Goal: Task Accomplishment & Management: Complete application form

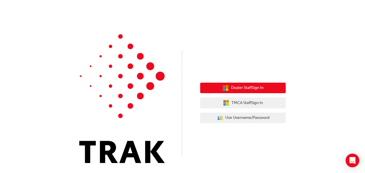
click at [247, 88] on span "Dealer Staff Sign In" at bounding box center [247, 88] width 33 height 7
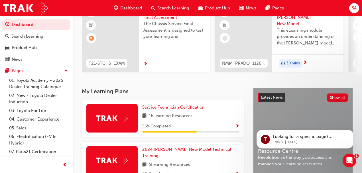
scroll to position [76, 0]
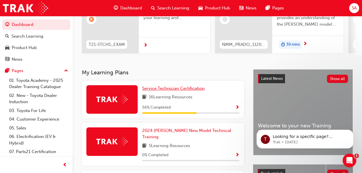
click at [164, 90] on span "Service Technician Certification" at bounding box center [173, 88] width 62 height 5
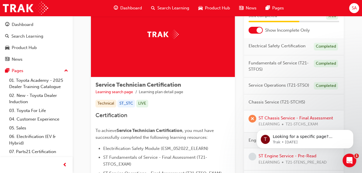
scroll to position [57, 0]
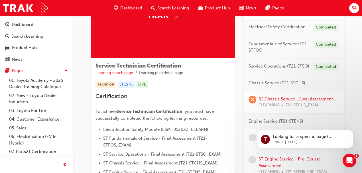
click at [287, 99] on link "ST Chassis Service - Final Assessment" at bounding box center [296, 98] width 74 height 5
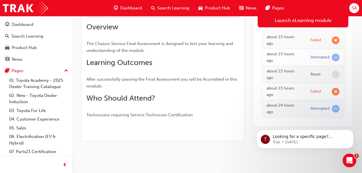
scroll to position [21, 0]
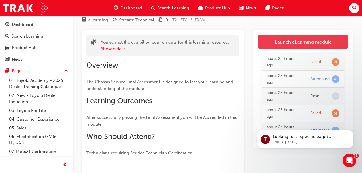
click at [315, 41] on link "Launch eLearning module" at bounding box center [303, 42] width 91 height 14
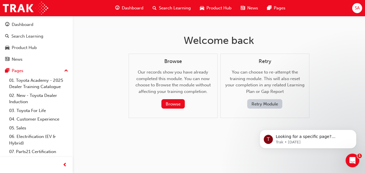
click at [260, 104] on button "Retry Module" at bounding box center [264, 103] width 35 height 9
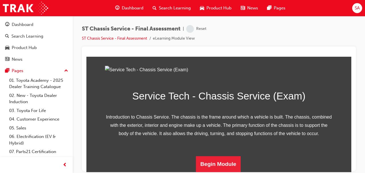
scroll to position [107, 0]
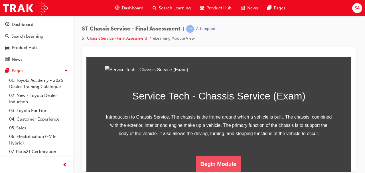
click at [214, 165] on button "Begin Module" at bounding box center [218, 164] width 45 height 16
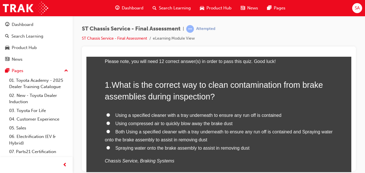
scroll to position [57, 0]
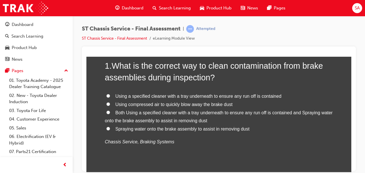
click at [108, 95] on input "Using a specified cleaner with a tray underneath to ensure any run off is conta…" at bounding box center [108, 96] width 4 height 4
radio input "true"
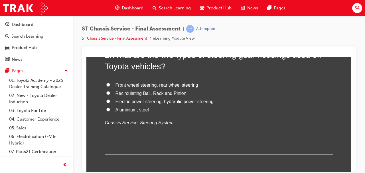
scroll to position [190, 0]
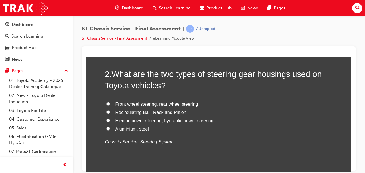
click at [107, 127] on input "Aluminium, steel" at bounding box center [108, 129] width 4 height 4
radio input "true"
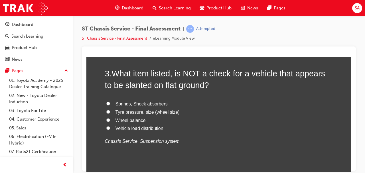
scroll to position [342, 0]
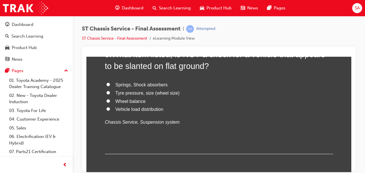
drag, startPoint x: 107, startPoint y: 100, endPoint x: 112, endPoint y: 101, distance: 4.7
click at [107, 100] on input "Wheel balance" at bounding box center [108, 101] width 4 height 4
radio input "true"
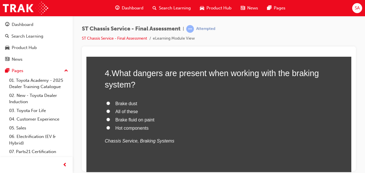
scroll to position [475, 0]
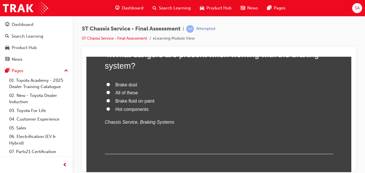
click at [108, 90] on input "All of these" at bounding box center [108, 92] width 4 height 4
radio input "true"
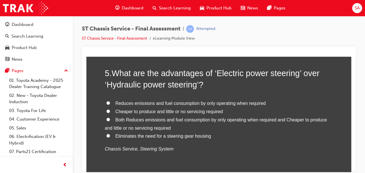
scroll to position [608, 0]
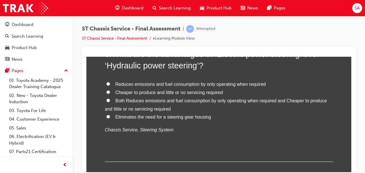
click at [122, 83] on span "Reduces emissions and fuel consumption by only operating when required" at bounding box center [190, 84] width 150 height 5
click at [110, 83] on input "Reduces emissions and fuel consumption by only operating when required" at bounding box center [108, 84] width 4 height 4
radio input "true"
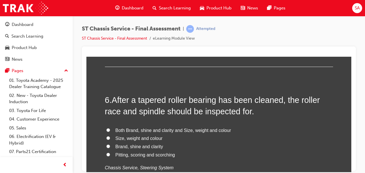
scroll to position [741, 0]
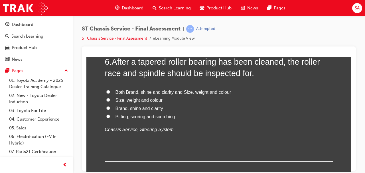
click at [106, 116] on input "Pitting, scoring and scorching" at bounding box center [108, 116] width 4 height 4
radio input "true"
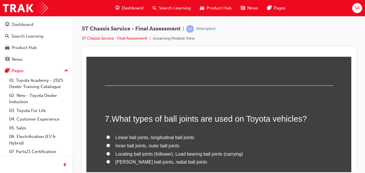
scroll to position [856, 0]
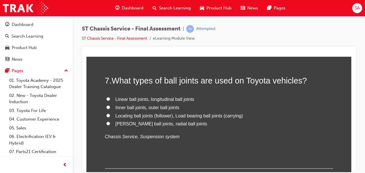
click at [110, 114] on label "Locating ball joints (follower), Load bearing ball joints (carrying)" at bounding box center [219, 116] width 228 height 8
click at [110, 114] on input "Locating ball joints (follower), Load bearing ball joints (carrying)" at bounding box center [108, 115] width 4 height 4
radio input "true"
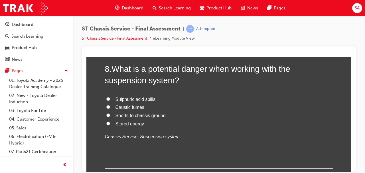
scroll to position [1008, 0]
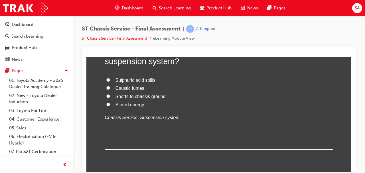
click at [112, 102] on label "Stored energy" at bounding box center [219, 105] width 228 height 8
click at [110, 102] on input "Stored energy" at bounding box center [108, 104] width 4 height 4
radio input "true"
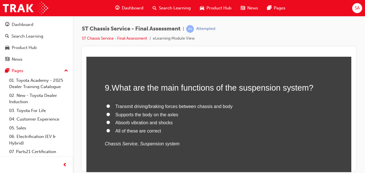
scroll to position [1122, 0]
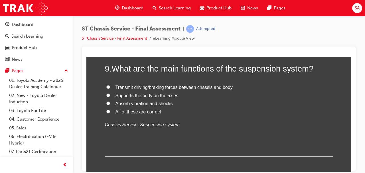
click at [108, 111] on input "All of these are correct" at bounding box center [108, 112] width 4 height 4
radio input "true"
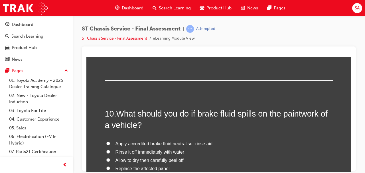
scroll to position [1236, 0]
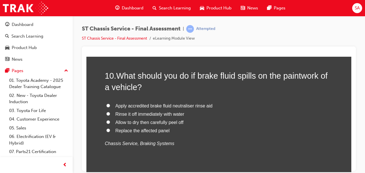
click at [107, 112] on input "Rinse it off immediately with water" at bounding box center [108, 114] width 4 height 4
radio input "true"
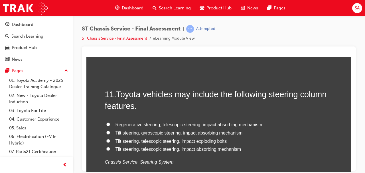
scroll to position [1369, 0]
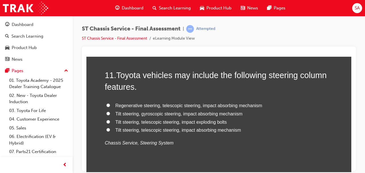
click at [107, 129] on input "Tilt steering, telescopic steering, impact absorbing mechanism" at bounding box center [108, 130] width 4 height 4
radio input "true"
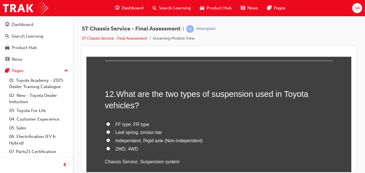
scroll to position [1502, 0]
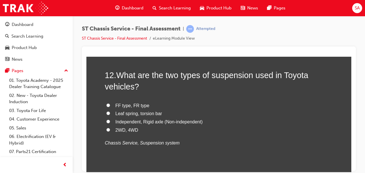
click at [107, 120] on input "Independent, Rigid axle (Non-independent)" at bounding box center [108, 121] width 4 height 4
radio input "true"
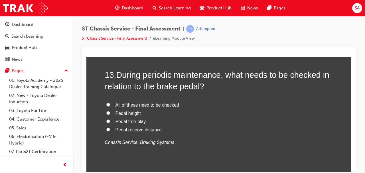
scroll to position [1654, 0]
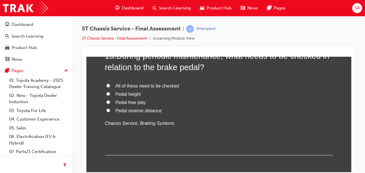
click at [107, 84] on input "All of these need to be checked" at bounding box center [108, 86] width 4 height 4
radio input "true"
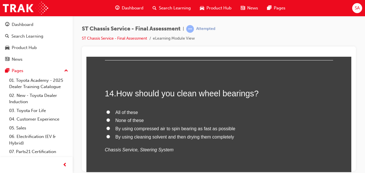
scroll to position [1768, 0]
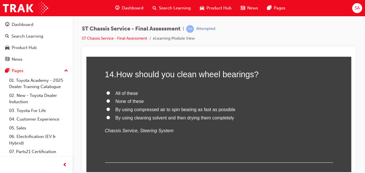
click at [107, 101] on input "None of these" at bounding box center [108, 101] width 4 height 4
radio input "true"
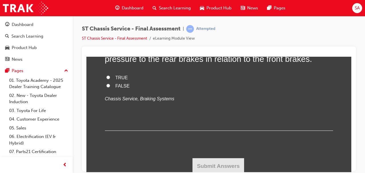
scroll to position [1878, 0]
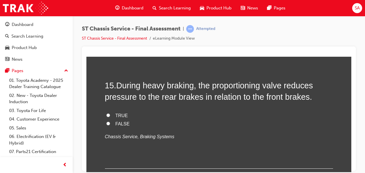
click at [106, 114] on input "TRUE" at bounding box center [108, 115] width 4 height 4
radio input "true"
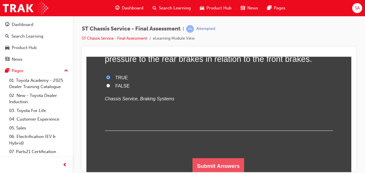
click at [221, 165] on button "Submit Answers" at bounding box center [218, 166] width 52 height 16
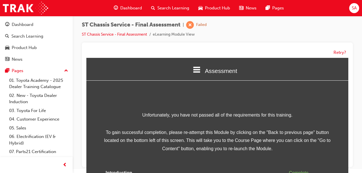
scroll to position [40, 0]
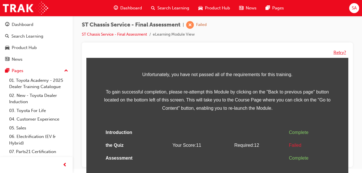
click at [338, 52] on button "Retry?" at bounding box center [340, 52] width 13 height 7
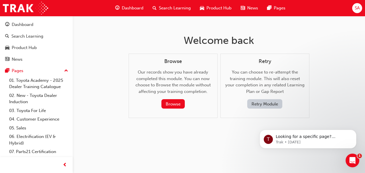
click at [264, 104] on button "Retry Module" at bounding box center [264, 103] width 35 height 9
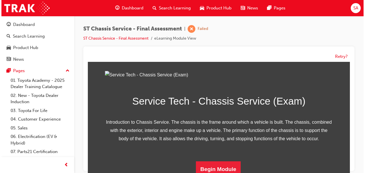
scroll to position [107, 0]
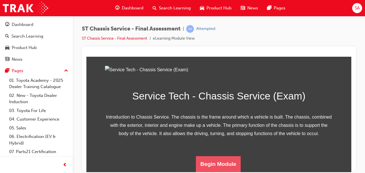
click at [212, 166] on button "Begin Module" at bounding box center [218, 164] width 45 height 16
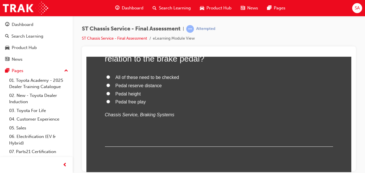
scroll to position [38, 0]
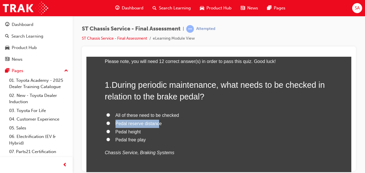
drag, startPoint x: 114, startPoint y: 122, endPoint x: 156, endPoint y: 127, distance: 42.4
click at [156, 127] on label "Pedal reserve distance" at bounding box center [219, 123] width 228 height 8
click at [147, 130] on label "Pedal height" at bounding box center [219, 132] width 228 height 8
click at [110, 130] on input "Pedal height" at bounding box center [108, 131] width 4 height 4
radio input "true"
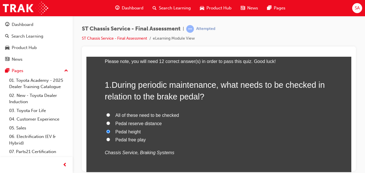
click at [124, 140] on span "Pedal free play" at bounding box center [130, 139] width 31 height 5
click at [110, 140] on input "Pedal free play" at bounding box center [108, 139] width 4 height 4
radio input "true"
click at [108, 112] on label "All of these need to be checked" at bounding box center [219, 115] width 228 height 8
click at [108, 113] on input "All of these need to be checked" at bounding box center [108, 115] width 4 height 4
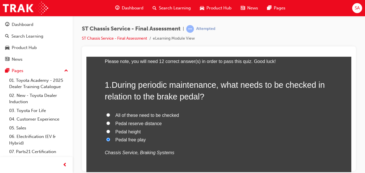
radio input "true"
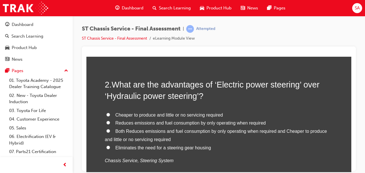
scroll to position [190, 0]
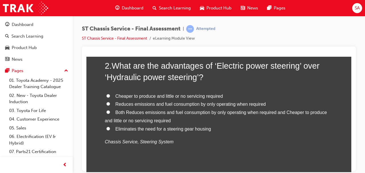
click at [107, 112] on input "Both Reduces emissions and fuel consumption by only operating when required and…" at bounding box center [108, 112] width 4 height 4
radio input "true"
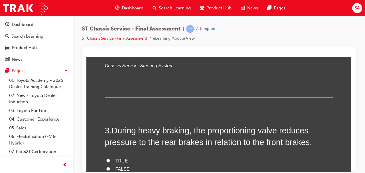
scroll to position [304, 0]
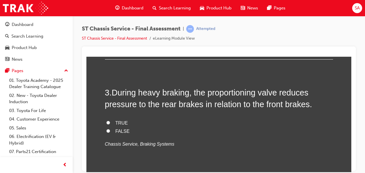
click at [107, 121] on input "TRUE" at bounding box center [108, 123] width 4 height 4
radio input "true"
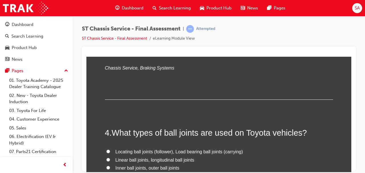
scroll to position [418, 0]
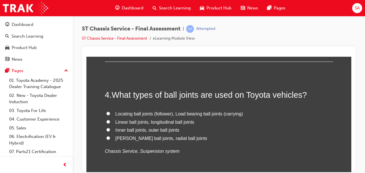
drag, startPoint x: 107, startPoint y: 113, endPoint x: 88, endPoint y: 121, distance: 20.6
click at [107, 113] on input "Locating ball joints (follower), Load bearing ball joints (carrying)" at bounding box center [108, 114] width 4 height 4
radio input "true"
click at [275, 128] on label "Inner ball joints, outer ball joints" at bounding box center [219, 130] width 228 height 8
click at [110, 128] on input "Inner ball joints, outer ball joints" at bounding box center [108, 130] width 4 height 4
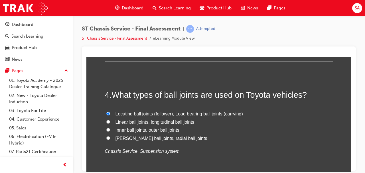
radio input "true"
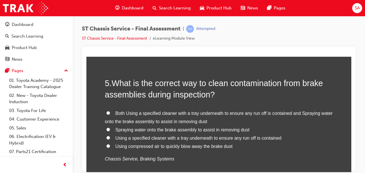
scroll to position [570, 0]
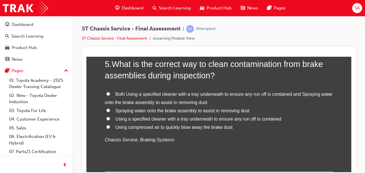
click at [107, 117] on input "Using a specified cleaner with a tray underneath to ensure any run off is conta…" at bounding box center [108, 119] width 4 height 4
radio input "true"
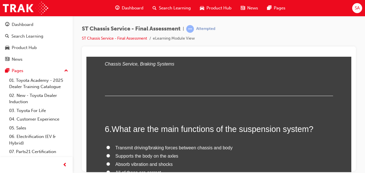
scroll to position [684, 0]
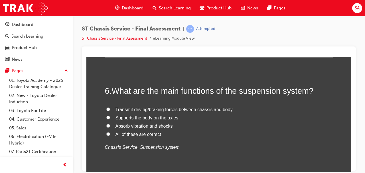
click at [106, 134] on input "All of these are correct" at bounding box center [108, 134] width 4 height 4
radio input "true"
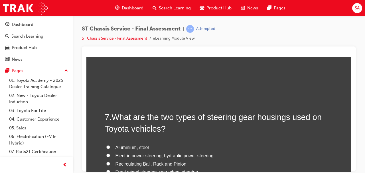
scroll to position [817, 0]
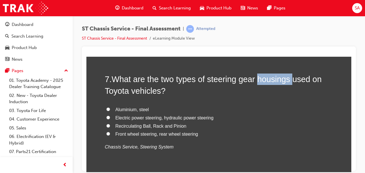
drag, startPoint x: 258, startPoint y: 77, endPoint x: 290, endPoint y: 78, distance: 32.5
click at [290, 78] on span "What are the two types of steering gear housings used on Toyota vehicles?" at bounding box center [213, 84] width 217 height 21
click at [115, 108] on span "Aluminium, steel" at bounding box center [131, 109] width 33 height 5
click at [110, 108] on input "Aluminium, steel" at bounding box center [108, 109] width 4 height 4
radio input "true"
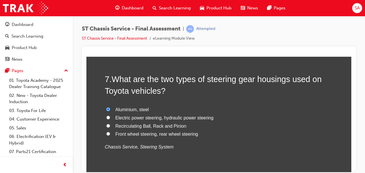
click at [221, 122] on label "Recirculating Ball, Rack and Pinion" at bounding box center [219, 126] width 228 height 8
click at [110, 124] on input "Recirculating Ball, Rack and Pinion" at bounding box center [108, 126] width 4 height 4
radio input "true"
click at [108, 108] on input "Aluminium, steel" at bounding box center [108, 109] width 4 height 4
radio input "true"
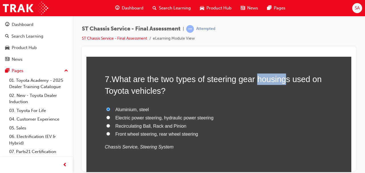
drag, startPoint x: 257, startPoint y: 78, endPoint x: 284, endPoint y: 79, distance: 26.8
click at [284, 79] on span "What are the two types of steering gear housings used on Toyota vehicles?" at bounding box center [213, 84] width 217 height 21
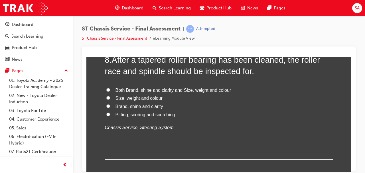
scroll to position [950, 0]
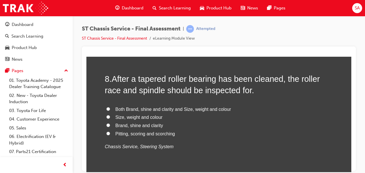
click at [106, 132] on input "Pitting, scoring and scorching" at bounding box center [108, 133] width 4 height 4
radio input "true"
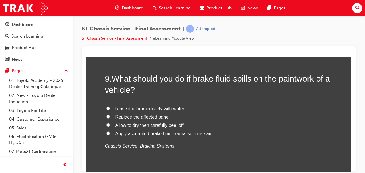
scroll to position [1102, 0]
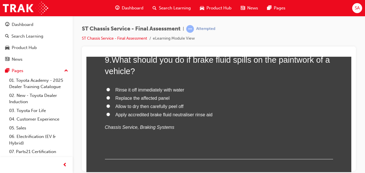
drag, startPoint x: 107, startPoint y: 89, endPoint x: 106, endPoint y: 93, distance: 4.1
click at [107, 89] on input "Rinse it off immediately with water" at bounding box center [108, 90] width 4 height 4
radio input "true"
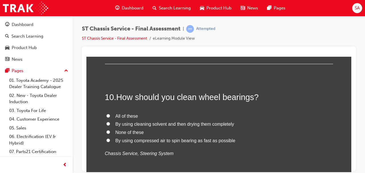
scroll to position [1217, 0]
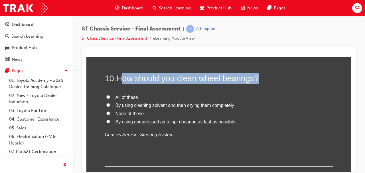
drag, startPoint x: 122, startPoint y: 78, endPoint x: 265, endPoint y: 78, distance: 143.2
click at [265, 78] on h2 "10 . How should you clean wheel bearings?" at bounding box center [219, 77] width 228 height 11
click at [106, 105] on input "By using cleaning solvent and then drying them completely" at bounding box center [108, 105] width 4 height 4
radio input "true"
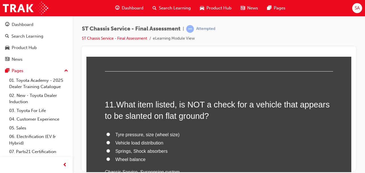
scroll to position [1350, 0]
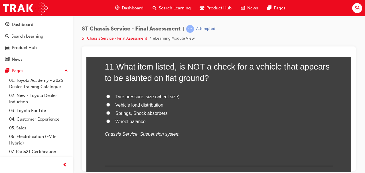
click at [107, 121] on input "Wheel balance" at bounding box center [108, 121] width 4 height 4
radio input "true"
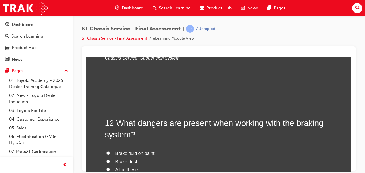
scroll to position [1483, 0]
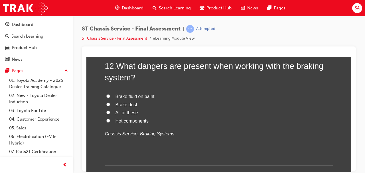
click at [106, 110] on input "All of these" at bounding box center [108, 112] width 4 height 4
radio input "true"
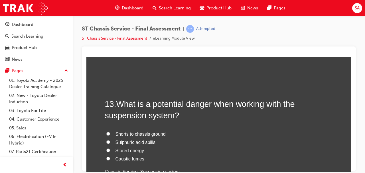
scroll to position [1616, 0]
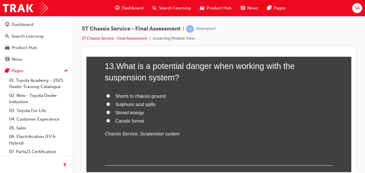
click at [106, 110] on input "Stored energy" at bounding box center [108, 112] width 4 height 4
radio input "true"
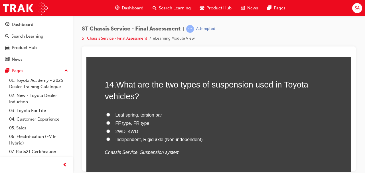
scroll to position [1749, 0]
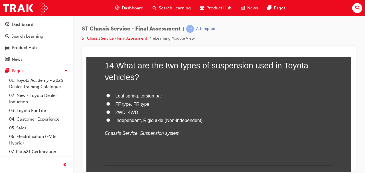
click at [106, 118] on input "Independent, Rigid axle (Non-independent)" at bounding box center [108, 120] width 4 height 4
radio input "true"
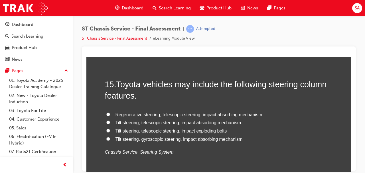
scroll to position [1882, 0]
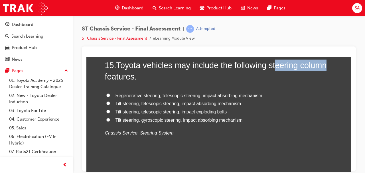
drag, startPoint x: 329, startPoint y: 65, endPoint x: 277, endPoint y: 61, distance: 52.0
click at [277, 61] on h2 "15 . Toyota vehicles may include the following steering column features." at bounding box center [219, 70] width 228 height 23
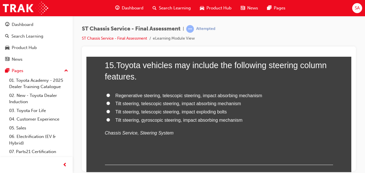
click at [194, 103] on span "Tilt steering, telescopic steering, impact absorbing mechanism" at bounding box center [178, 103] width 126 height 5
click at [110, 103] on input "Tilt steering, telescopic steering, impact absorbing mechanism" at bounding box center [108, 103] width 4 height 4
radio input "true"
click at [199, 102] on span "Tilt steering, telescopic steering, impact absorbing mechanism" at bounding box center [178, 103] width 126 height 5
click at [110, 102] on input "Tilt steering, telescopic steering, impact absorbing mechanism" at bounding box center [108, 103] width 4 height 4
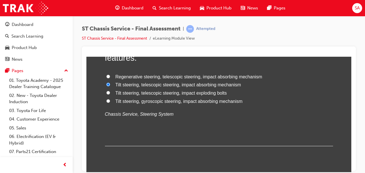
scroll to position [1916, 0]
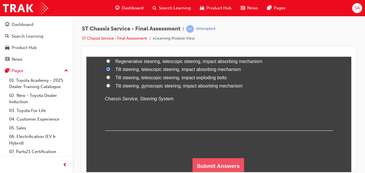
click at [204, 161] on button "Submit Answers" at bounding box center [218, 166] width 52 height 16
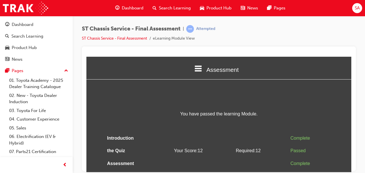
scroll to position [7, 0]
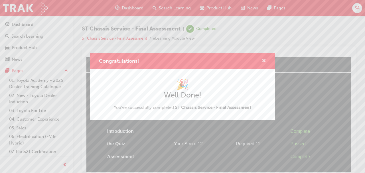
click at [265, 60] on span "cross-icon" at bounding box center [264, 61] width 4 height 5
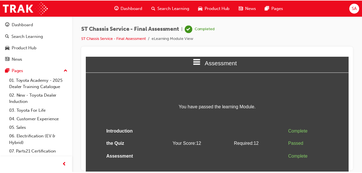
scroll to position [0, 0]
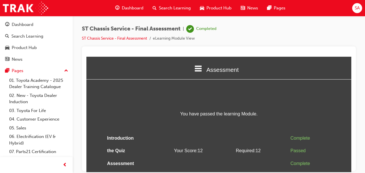
click at [134, 6] on span "Dashboard" at bounding box center [133, 8] width 22 height 7
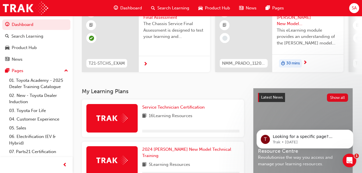
scroll to position [114, 0]
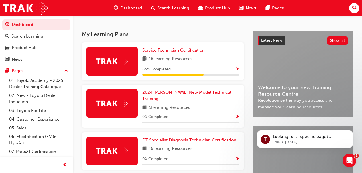
click at [163, 52] on span "Service Technician Certification" at bounding box center [173, 50] width 62 height 5
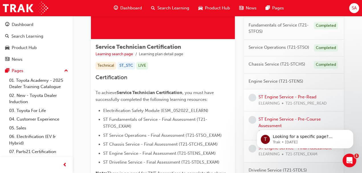
scroll to position [95, 0]
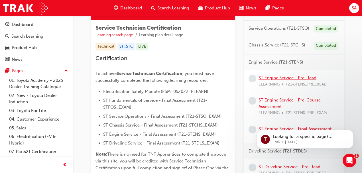
click at [282, 78] on link "ST Engine Service - Pre-Read" at bounding box center [288, 77] width 58 height 5
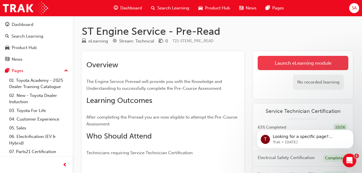
click at [305, 62] on link "Launch eLearning module" at bounding box center [303, 63] width 91 height 14
